Goal: Information Seeking & Learning: Check status

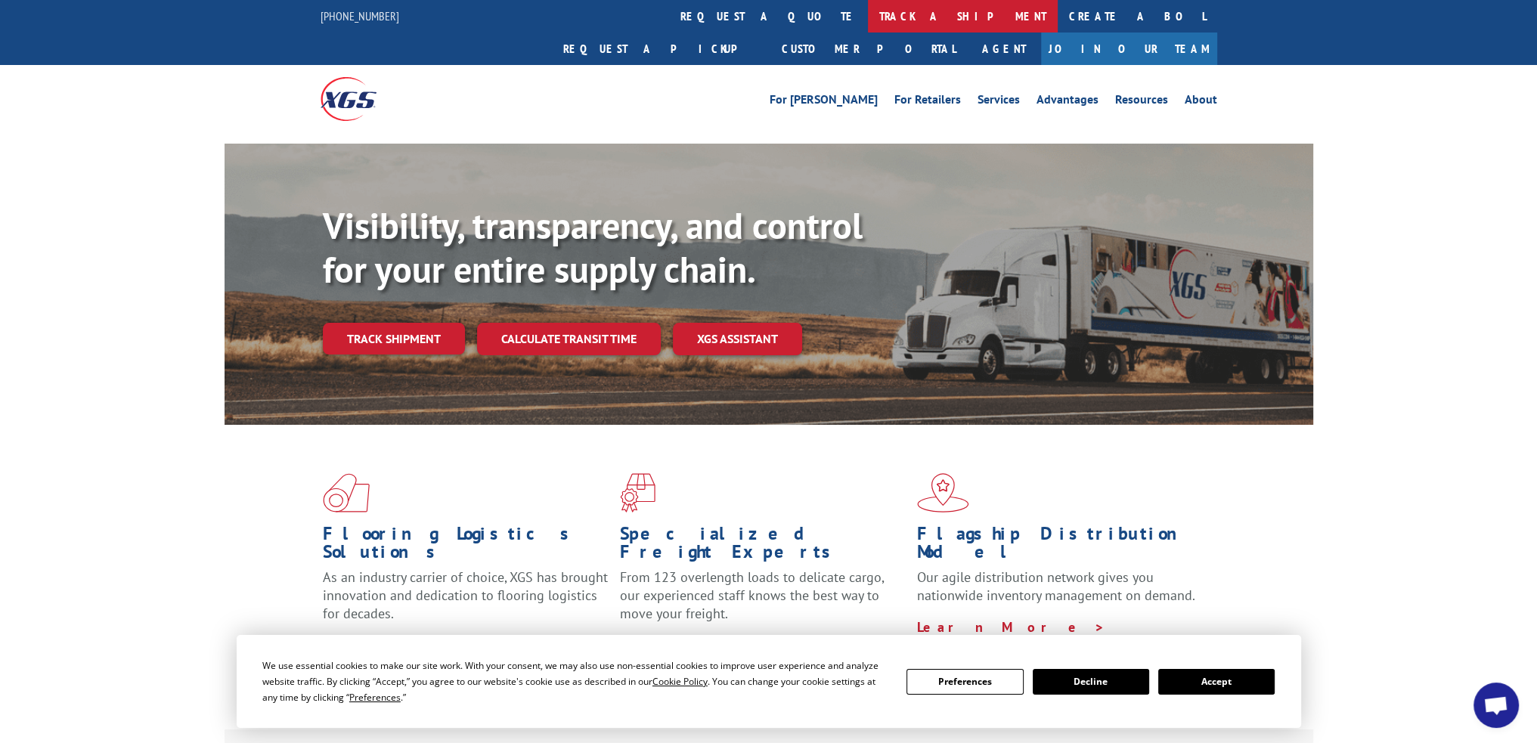
click at [868, 11] on link "track a shipment" at bounding box center [963, 16] width 190 height 33
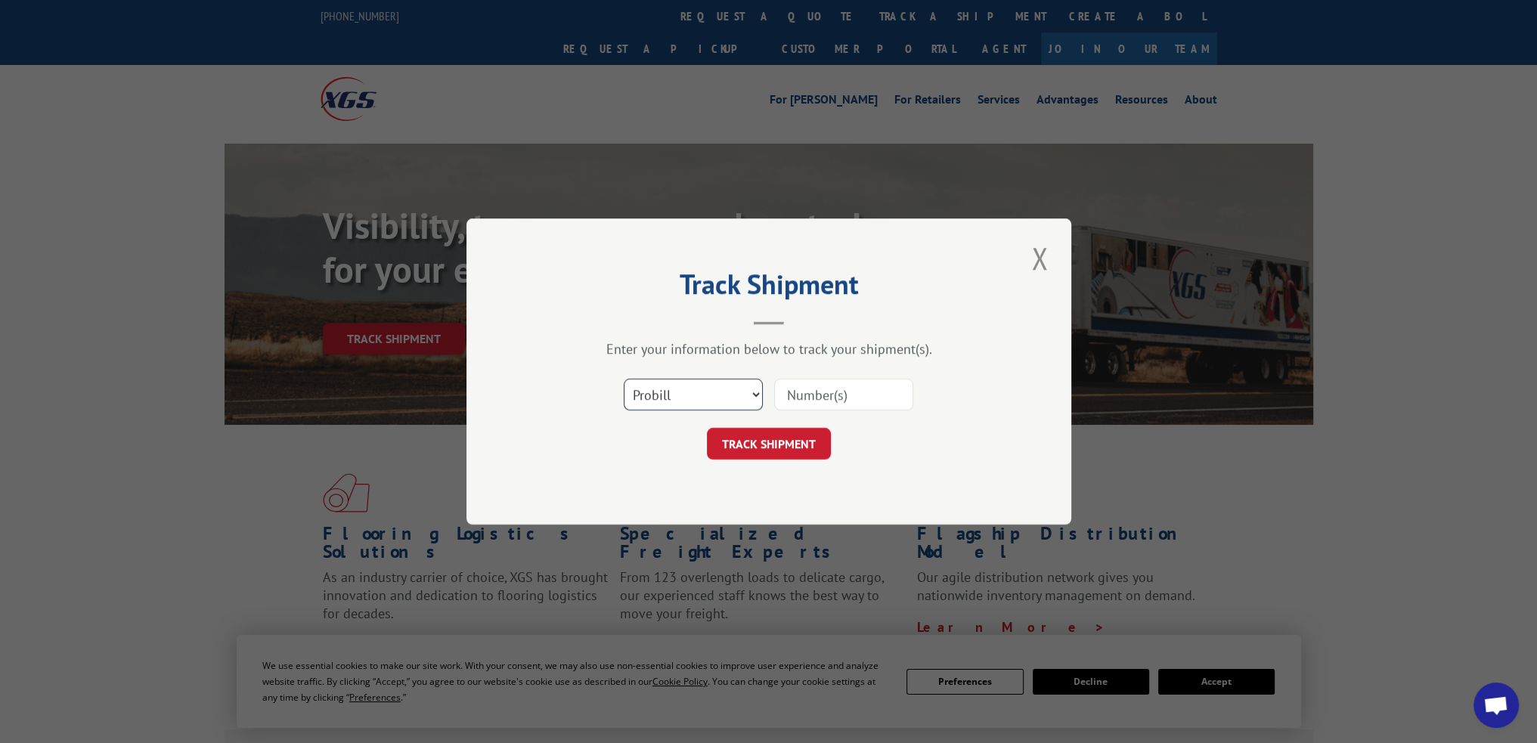
click at [726, 398] on select "Select category... Probill BOL PO" at bounding box center [693, 395] width 139 height 32
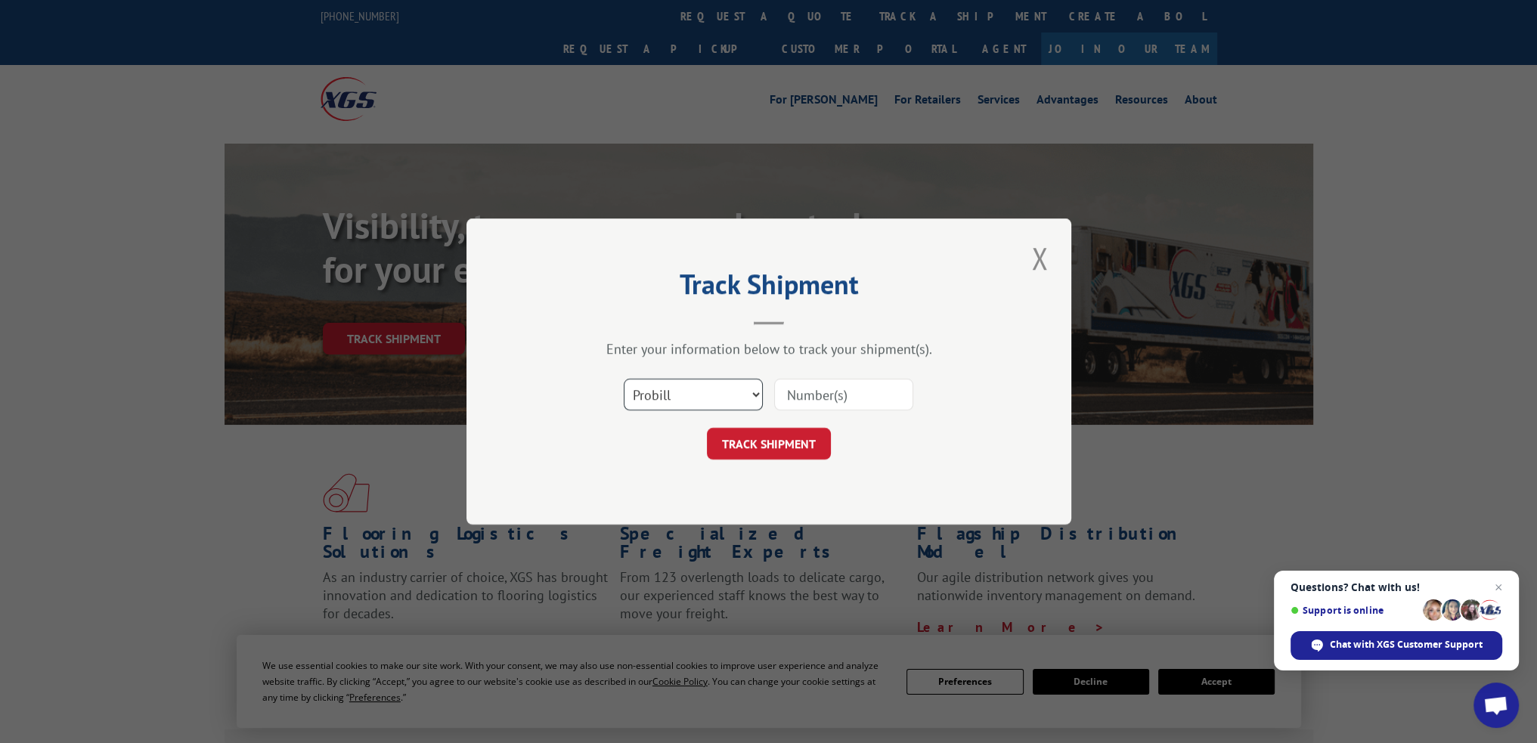
select select "bol"
click at [624, 379] on select "Select category... Probill BOL PO" at bounding box center [693, 395] width 139 height 32
click at [826, 398] on input at bounding box center [843, 395] width 139 height 32
paste input "6200031226"
type input "6200031226"
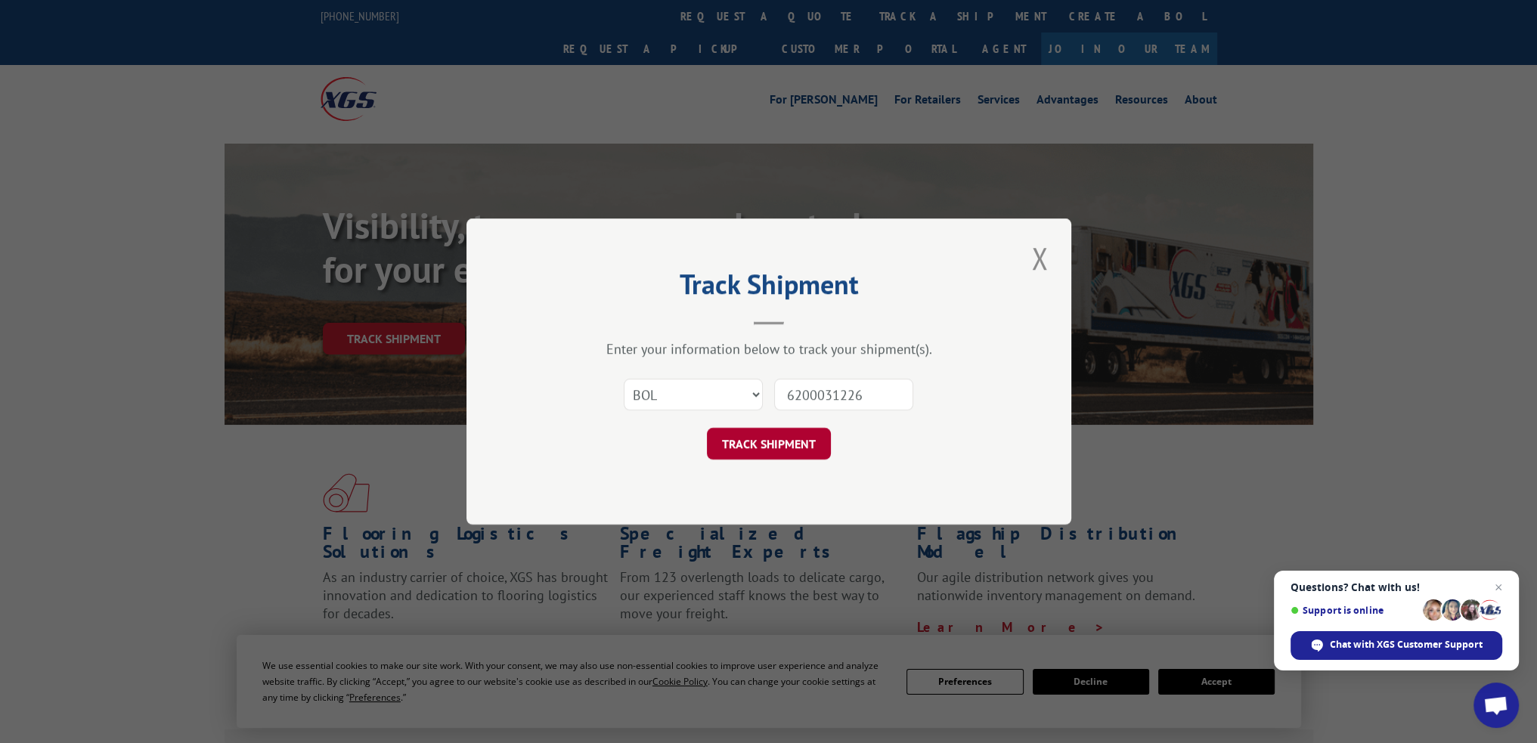
click at [793, 440] on button "TRACK SHIPMENT" at bounding box center [769, 444] width 124 height 32
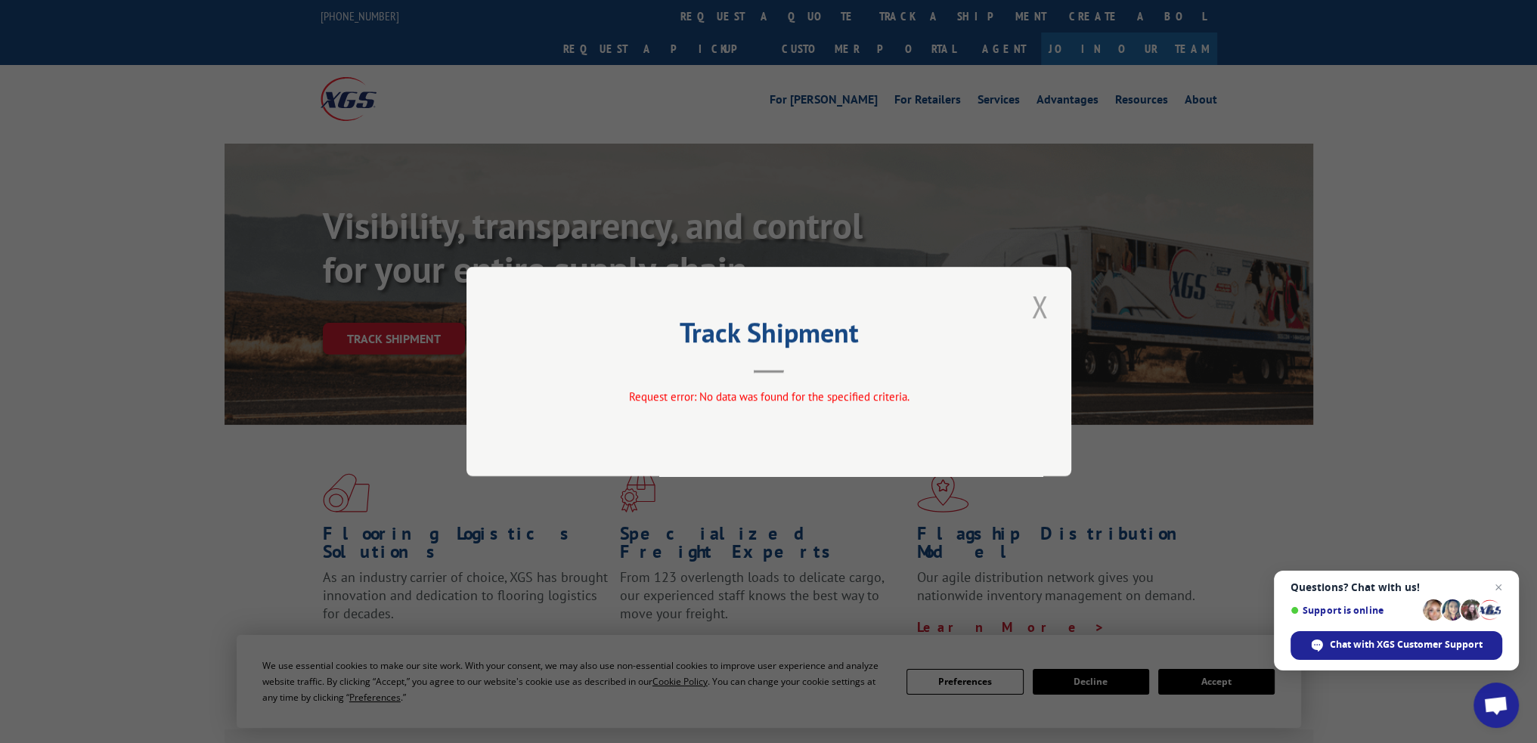
click at [1035, 309] on button "Close modal" at bounding box center [1040, 307] width 26 height 42
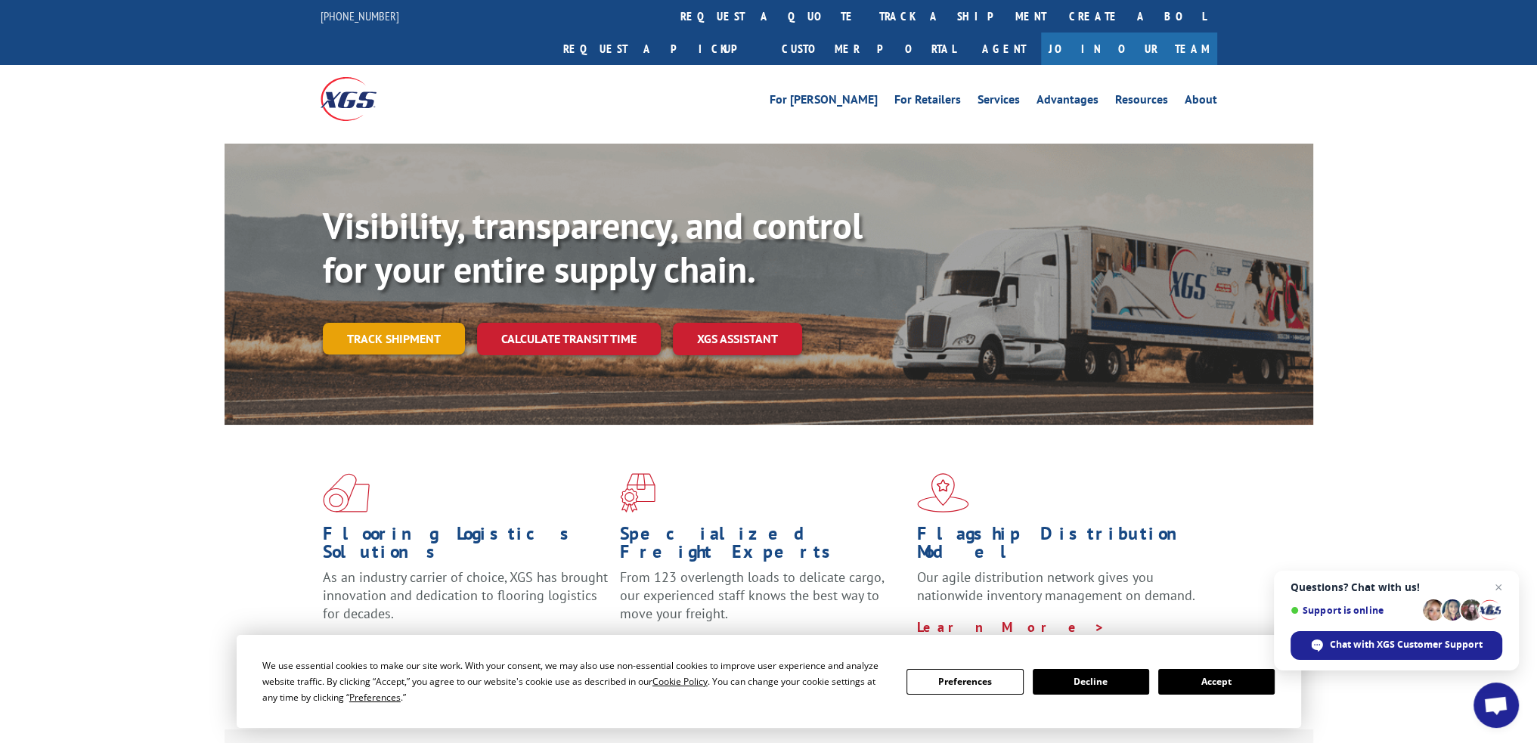
click at [435, 323] on link "Track shipment" at bounding box center [394, 339] width 142 height 32
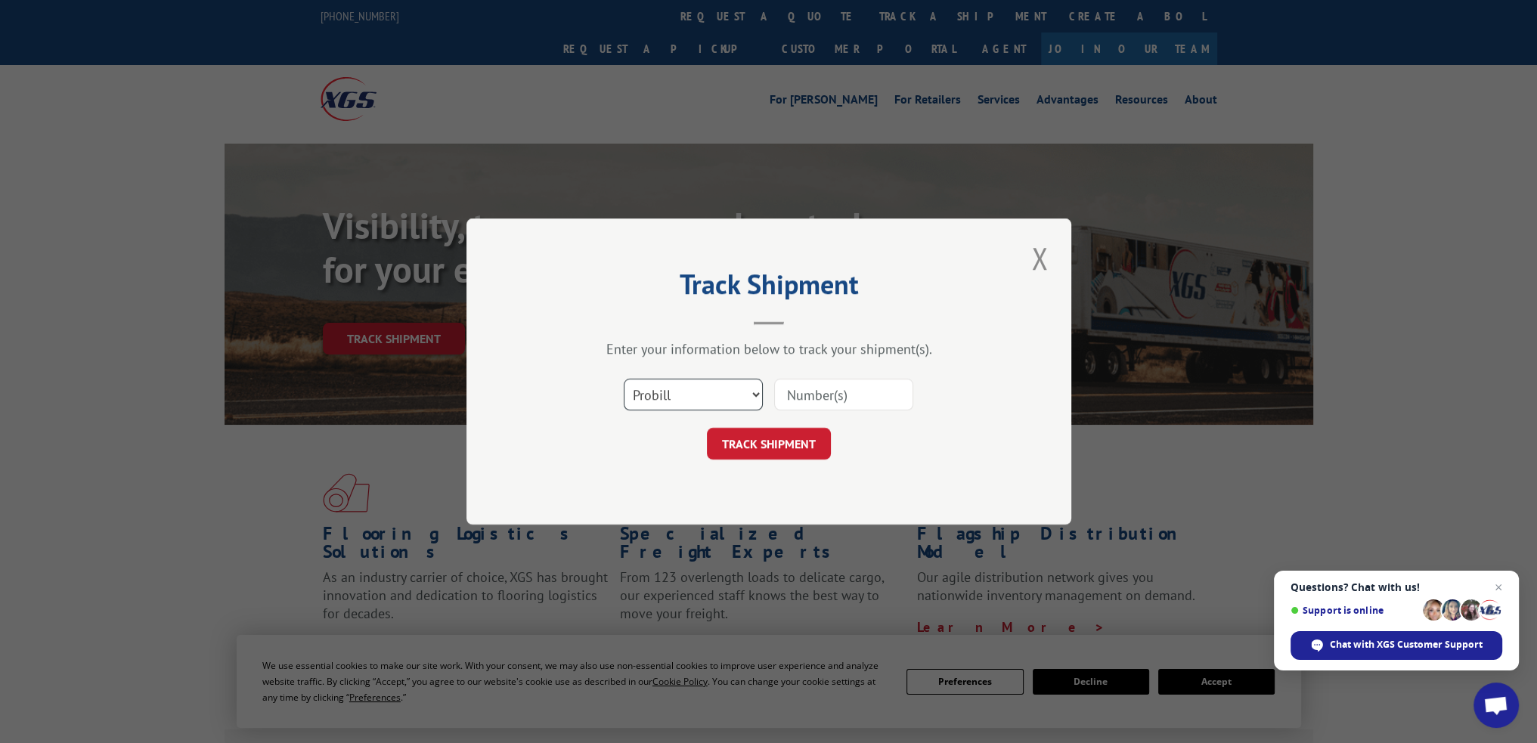
click at [738, 394] on select "Select category... Probill BOL PO" at bounding box center [693, 395] width 139 height 32
click at [803, 392] on input at bounding box center [843, 395] width 139 height 32
paste input "15983510"
type input "15983510"
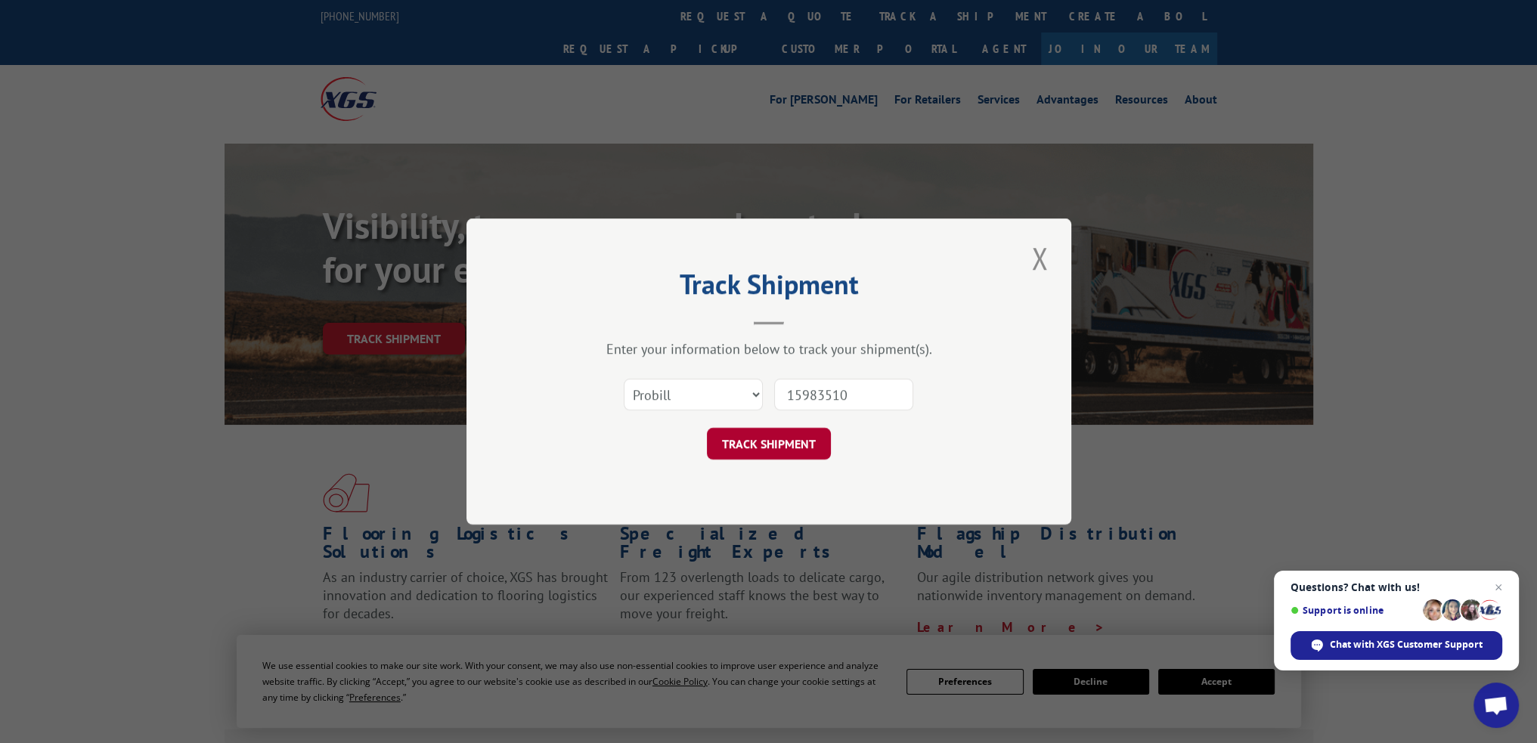
click at [808, 438] on button "TRACK SHIPMENT" at bounding box center [769, 444] width 124 height 32
